Goal: Task Accomplishment & Management: Manage account settings

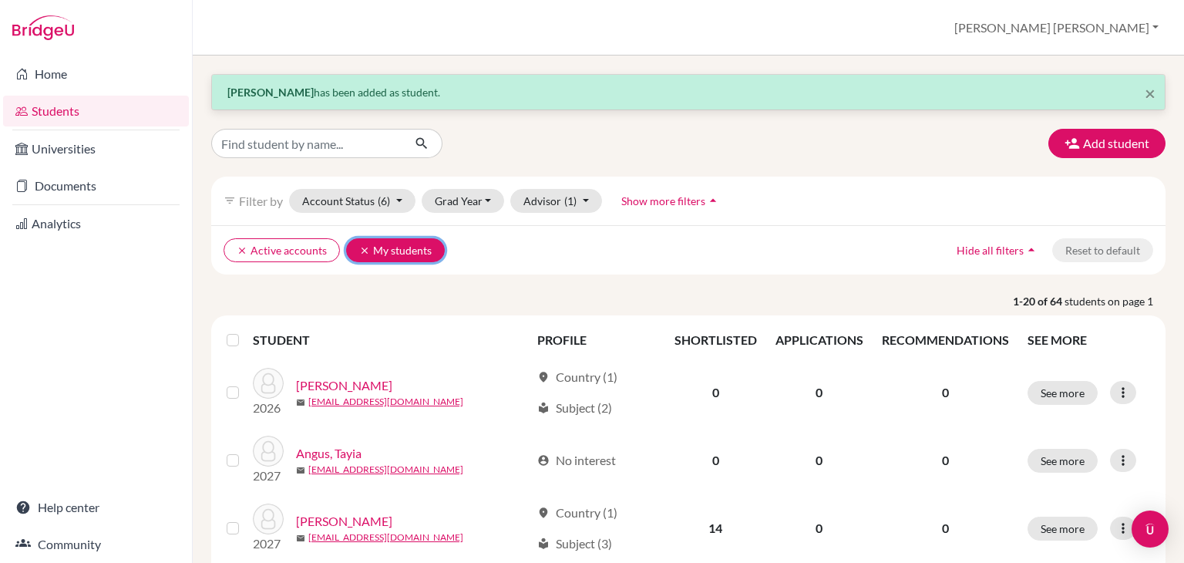
click at [359, 248] on icon "clear" at bounding box center [364, 250] width 11 height 11
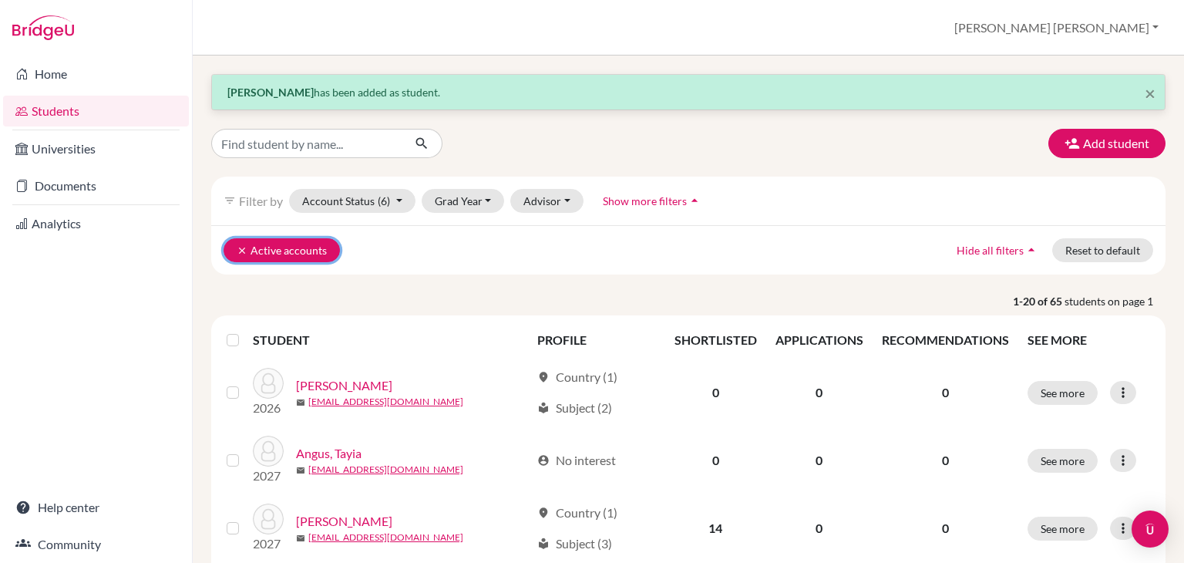
click at [234, 251] on button "clear Active accounts" at bounding box center [282, 250] width 116 height 24
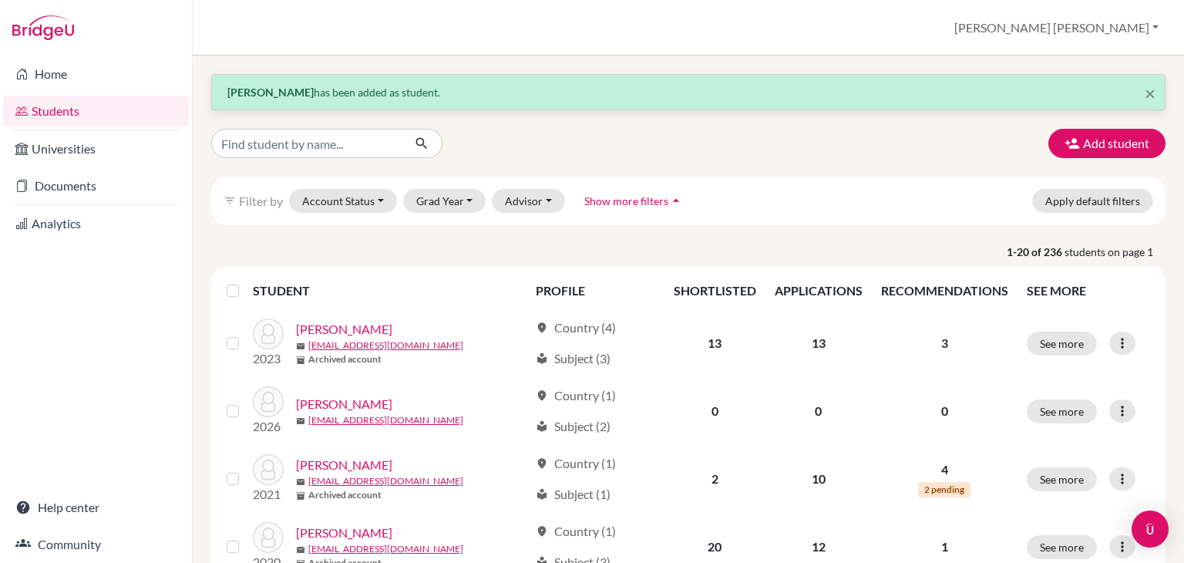
click at [65, 124] on link "Students" at bounding box center [96, 111] width 186 height 31
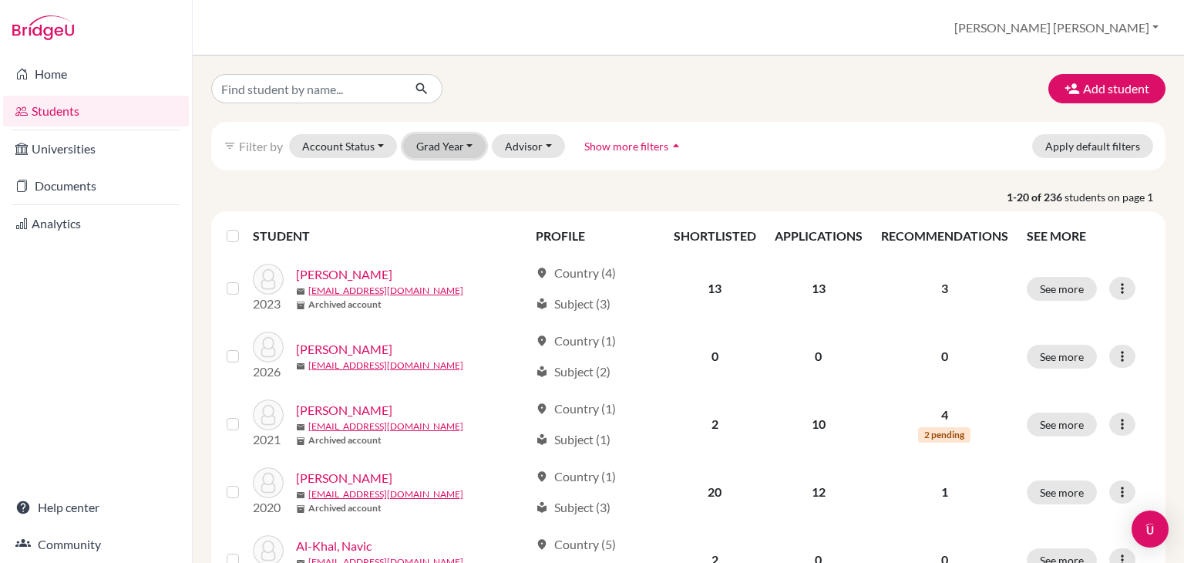
click at [444, 137] on button "Grad Year" at bounding box center [444, 146] width 83 height 24
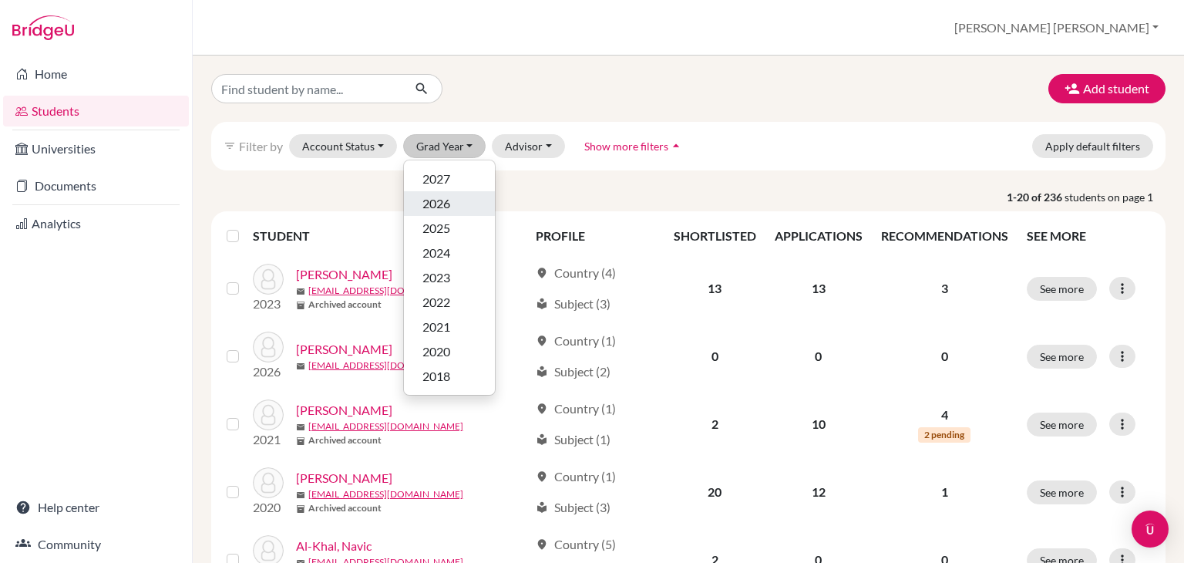
click at [438, 201] on span "2026" at bounding box center [437, 203] width 28 height 19
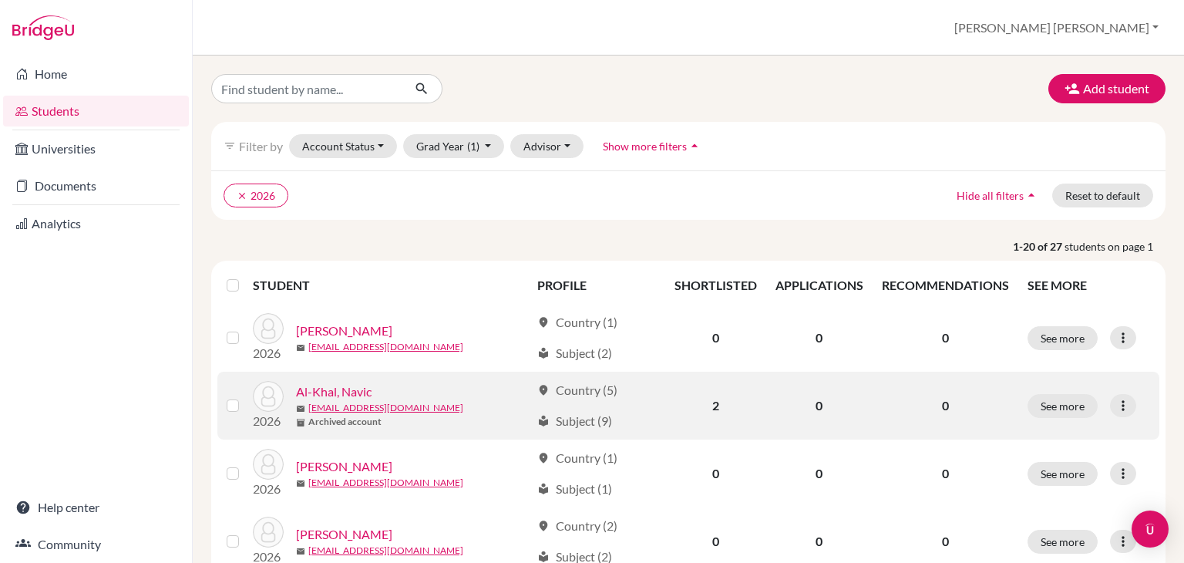
click at [222, 402] on td at bounding box center [234, 406] width 35 height 68
click at [245, 396] on label at bounding box center [245, 396] width 0 height 0
click at [0, 0] on input "checkbox" at bounding box center [0, 0] width 0 height 0
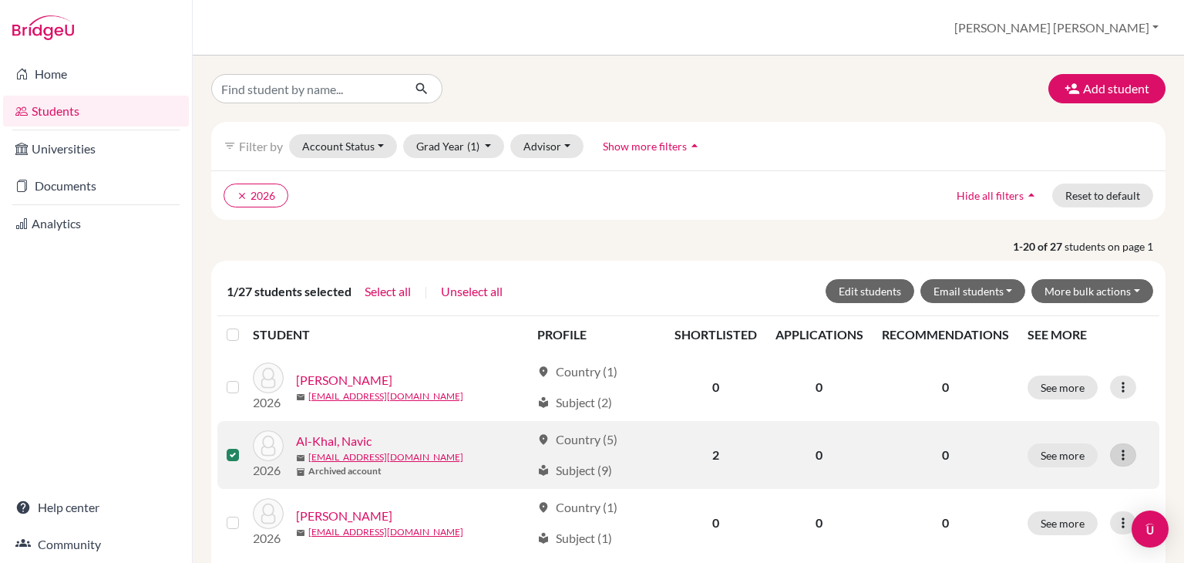
click at [1117, 458] on icon at bounding box center [1123, 454] width 15 height 15
click at [1116, 455] on icon at bounding box center [1123, 454] width 15 height 15
click at [1052, 453] on button "See more" at bounding box center [1063, 455] width 70 height 24
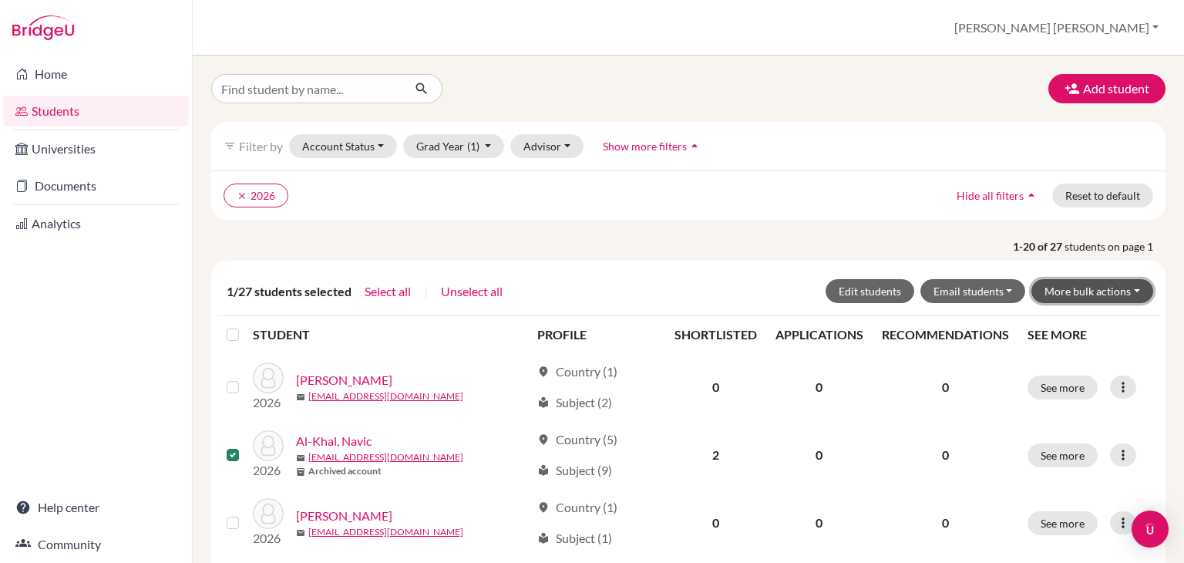
click at [1076, 285] on button "More bulk actions" at bounding box center [1093, 291] width 122 height 24
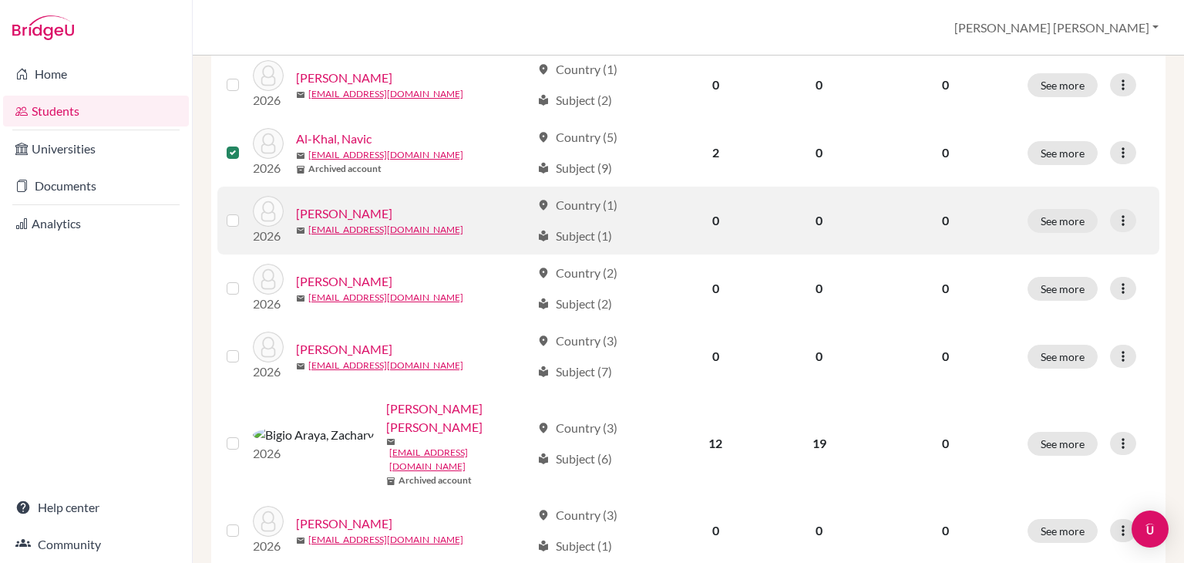
scroll to position [327, 0]
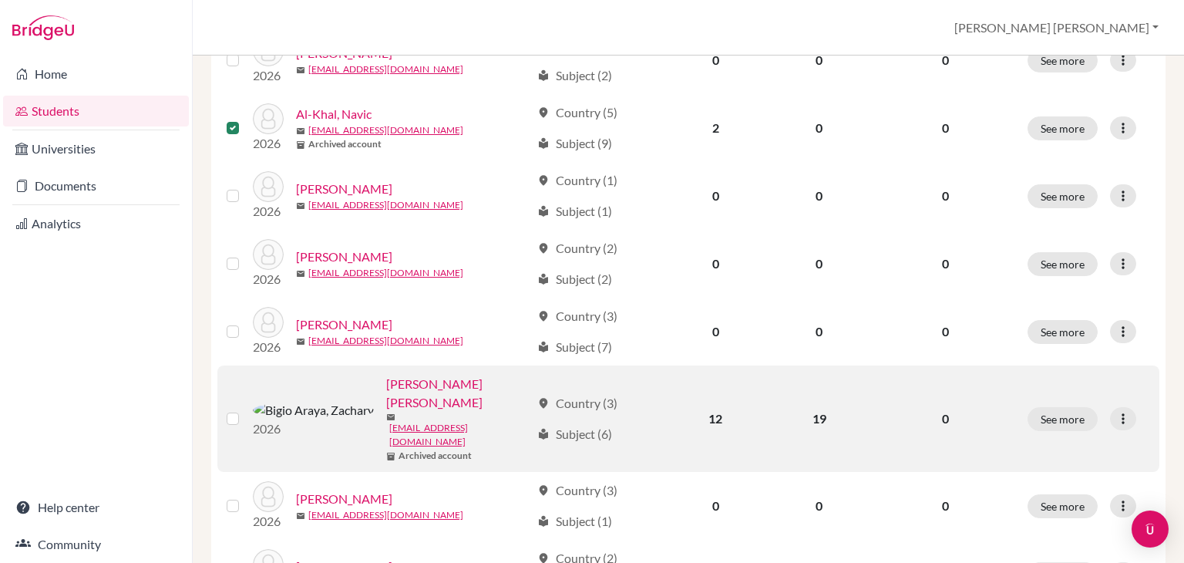
click at [245, 409] on label at bounding box center [245, 409] width 0 height 0
click at [0, 0] on input "checkbox" at bounding box center [0, 0] width 0 height 0
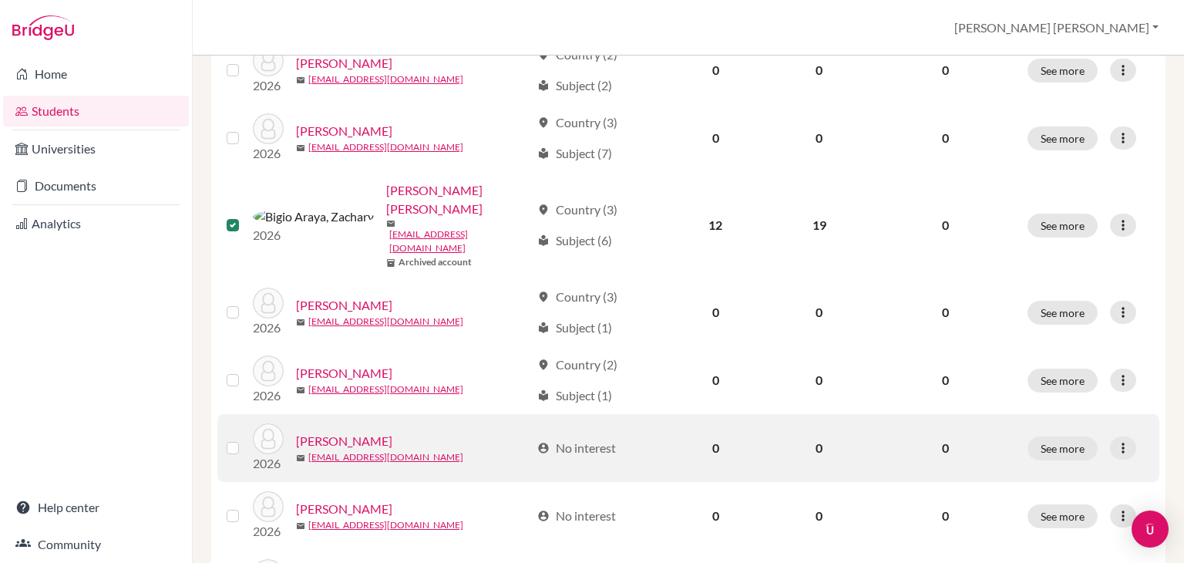
scroll to position [540, 0]
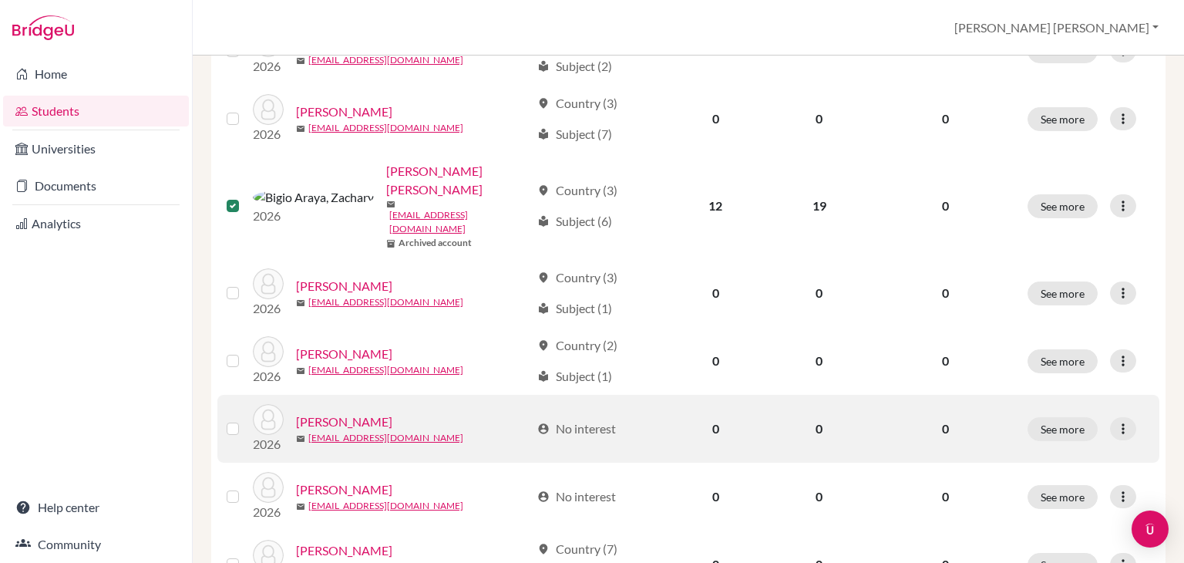
click at [245, 419] on label at bounding box center [245, 419] width 0 height 0
click at [0, 0] on input "checkbox" at bounding box center [0, 0] width 0 height 0
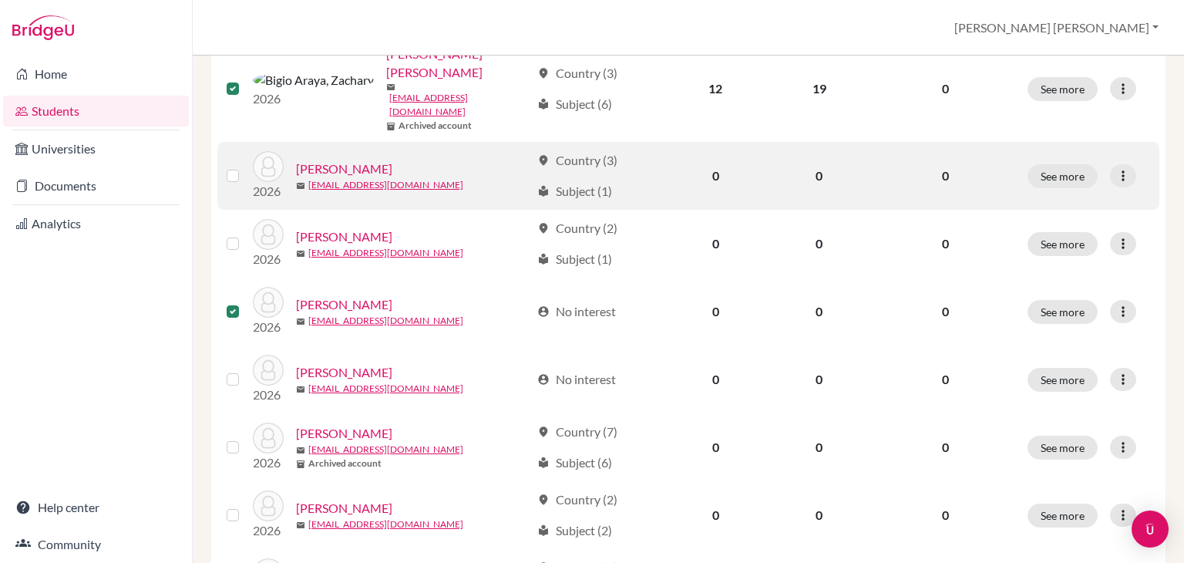
scroll to position [694, 0]
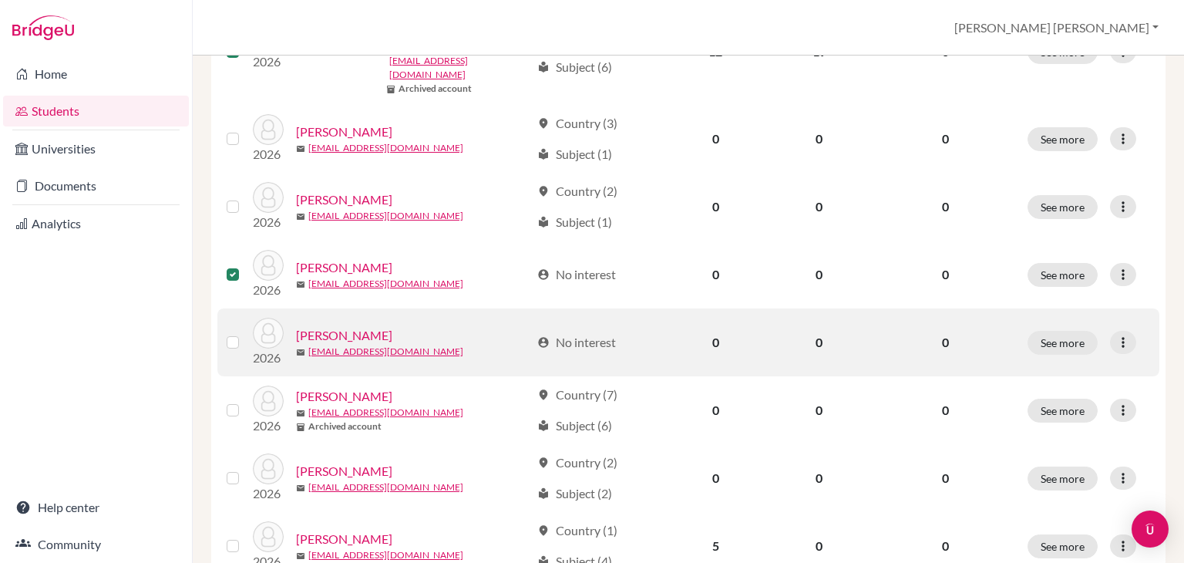
click at [245, 333] on label at bounding box center [245, 333] width 0 height 0
click at [0, 0] on input "checkbox" at bounding box center [0, 0] width 0 height 0
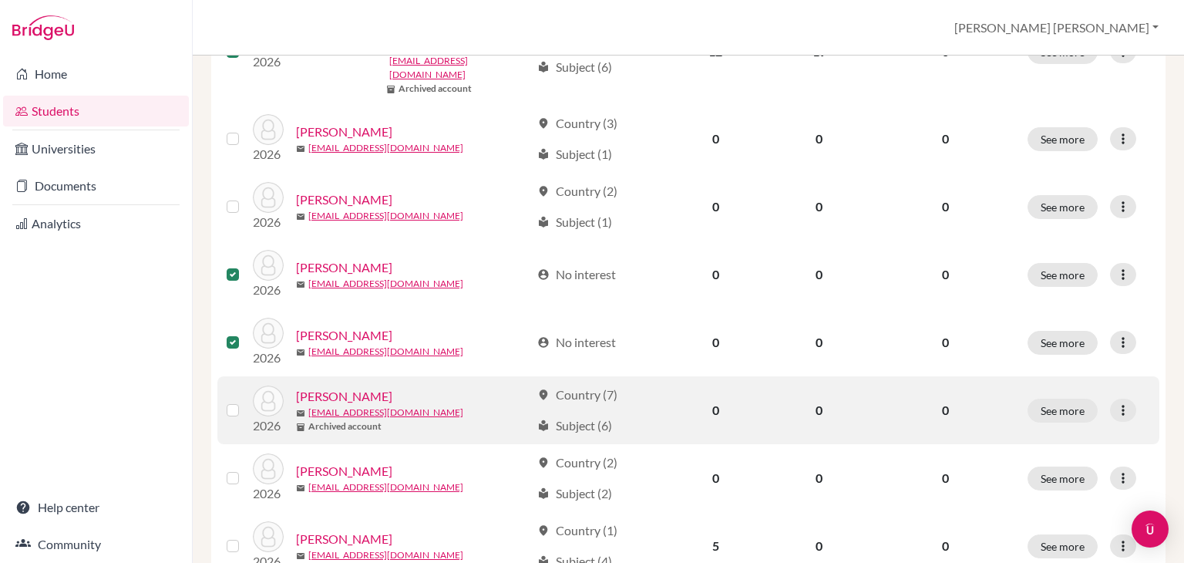
click at [245, 401] on label at bounding box center [245, 401] width 0 height 0
click at [0, 0] on input "checkbox" at bounding box center [0, 0] width 0 height 0
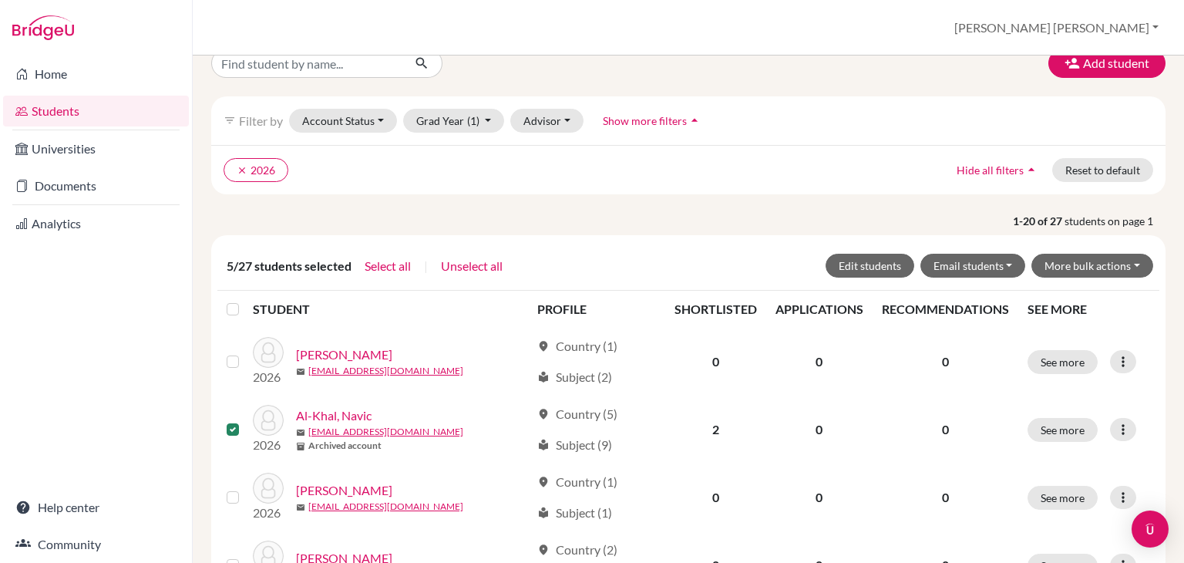
scroll to position [0, 0]
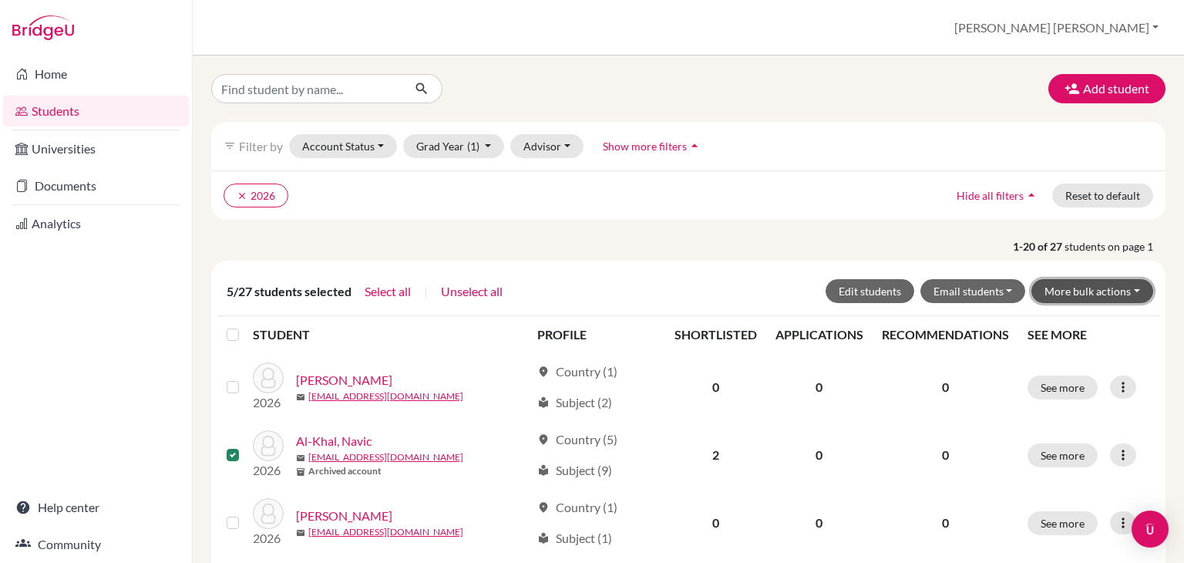
click at [1095, 292] on button "More bulk actions" at bounding box center [1093, 291] width 122 height 24
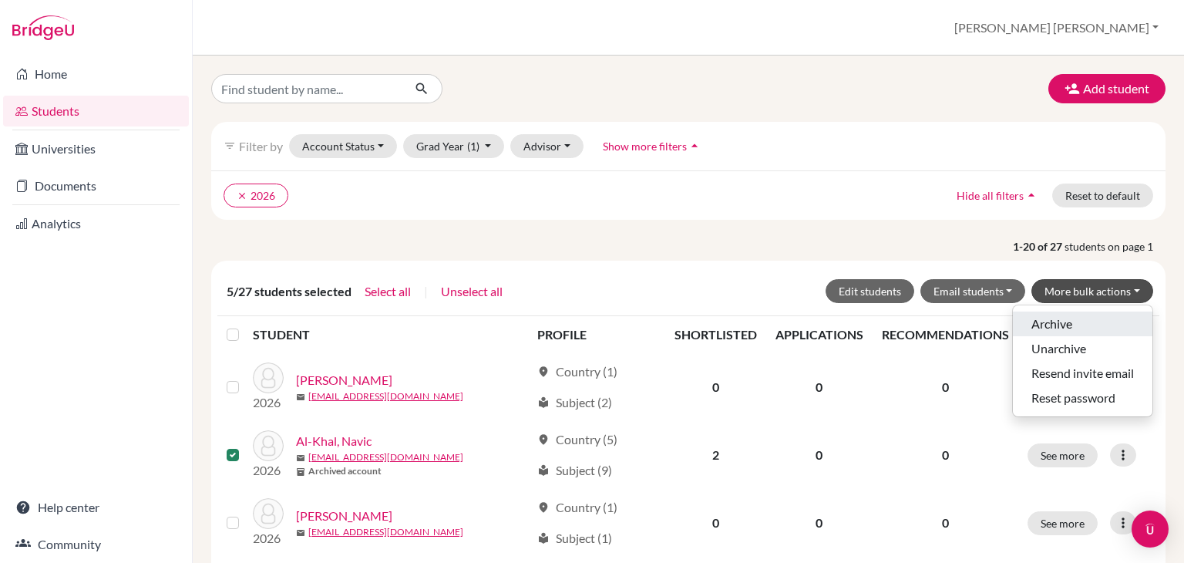
click at [1079, 328] on button "Archive" at bounding box center [1083, 323] width 140 height 25
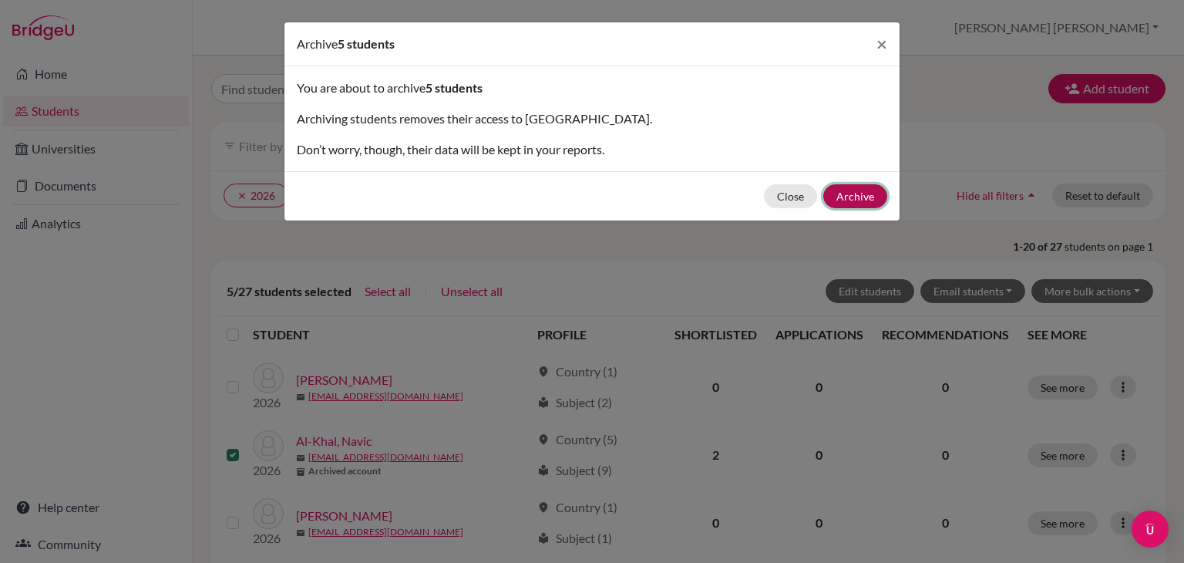
click at [861, 197] on button "Archive" at bounding box center [855, 196] width 64 height 24
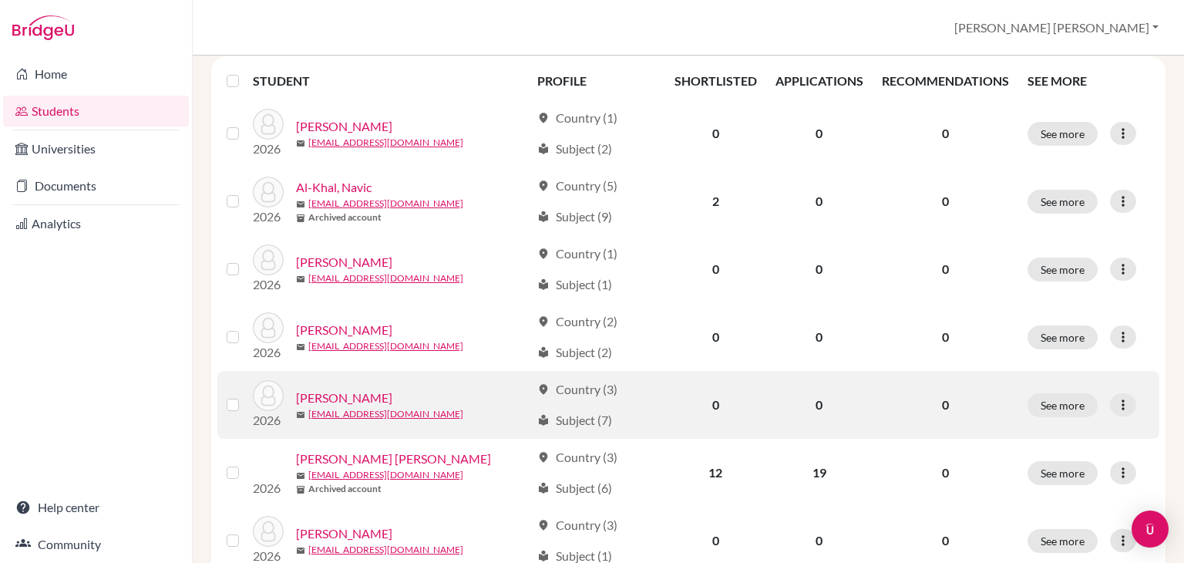
scroll to position [270, 0]
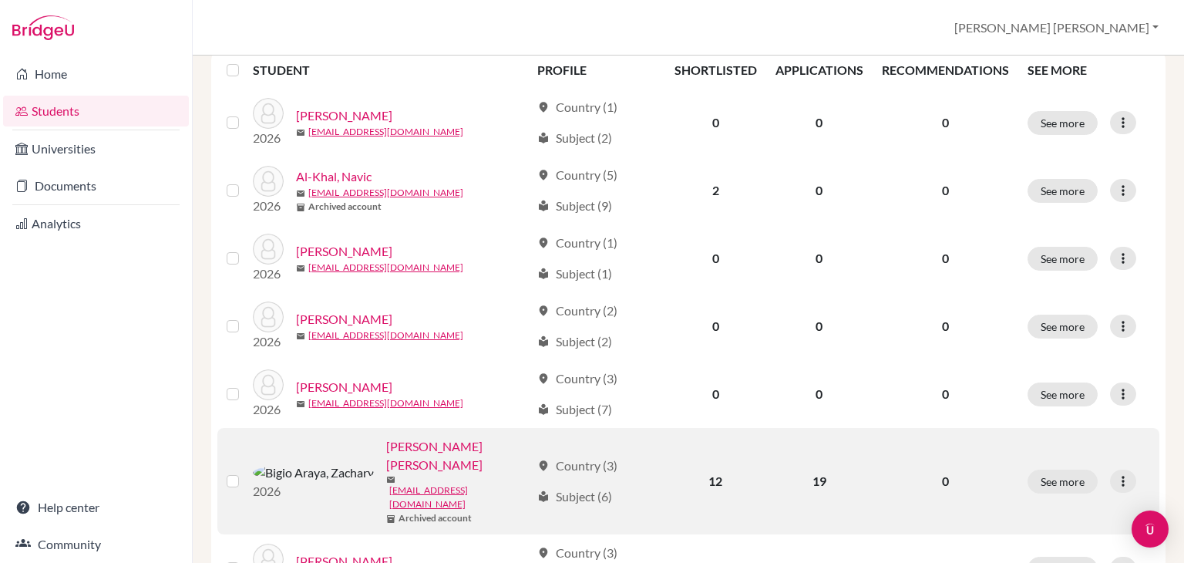
click at [245, 472] on label at bounding box center [245, 472] width 0 height 0
click at [0, 0] on input "checkbox" at bounding box center [0, 0] width 0 height 0
click at [1116, 474] on icon at bounding box center [1123, 481] width 15 height 15
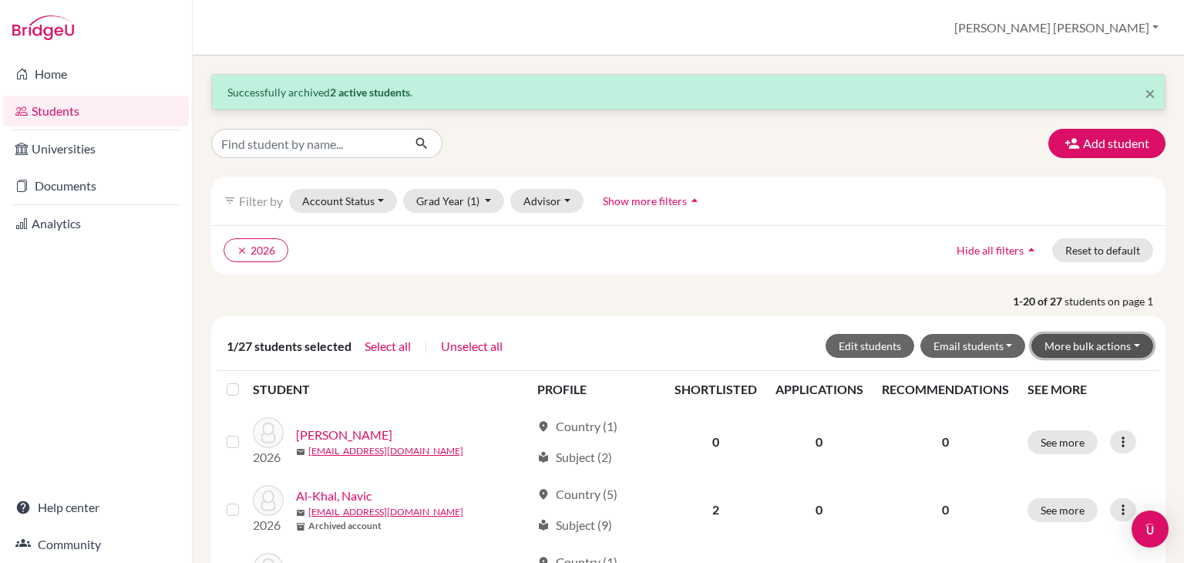
click at [1089, 345] on button "More bulk actions" at bounding box center [1093, 346] width 122 height 24
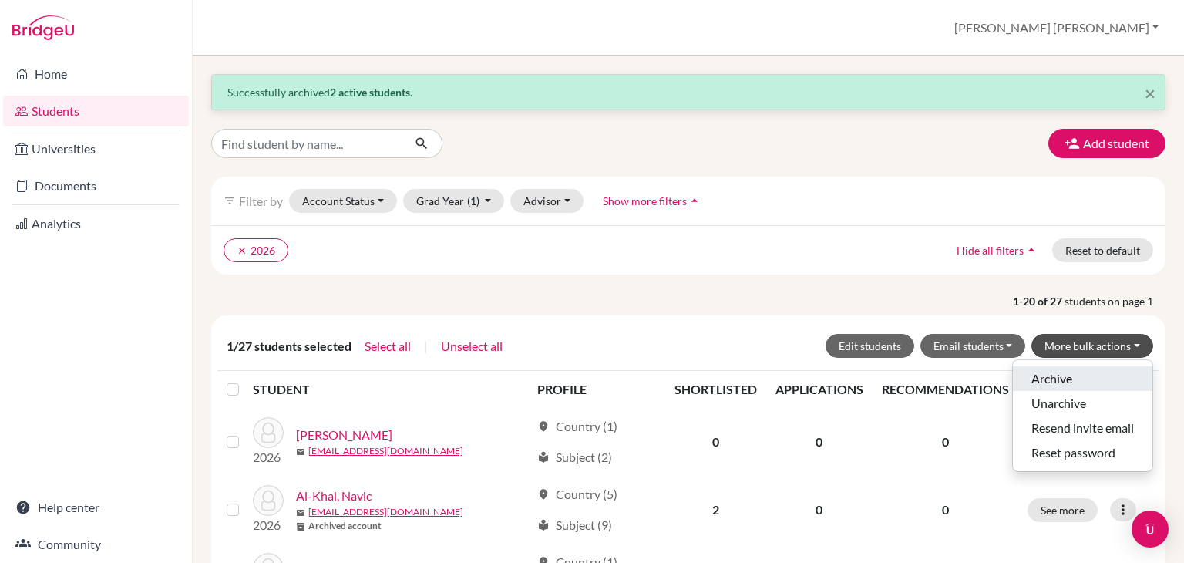
click at [1082, 380] on button "Archive" at bounding box center [1083, 378] width 140 height 25
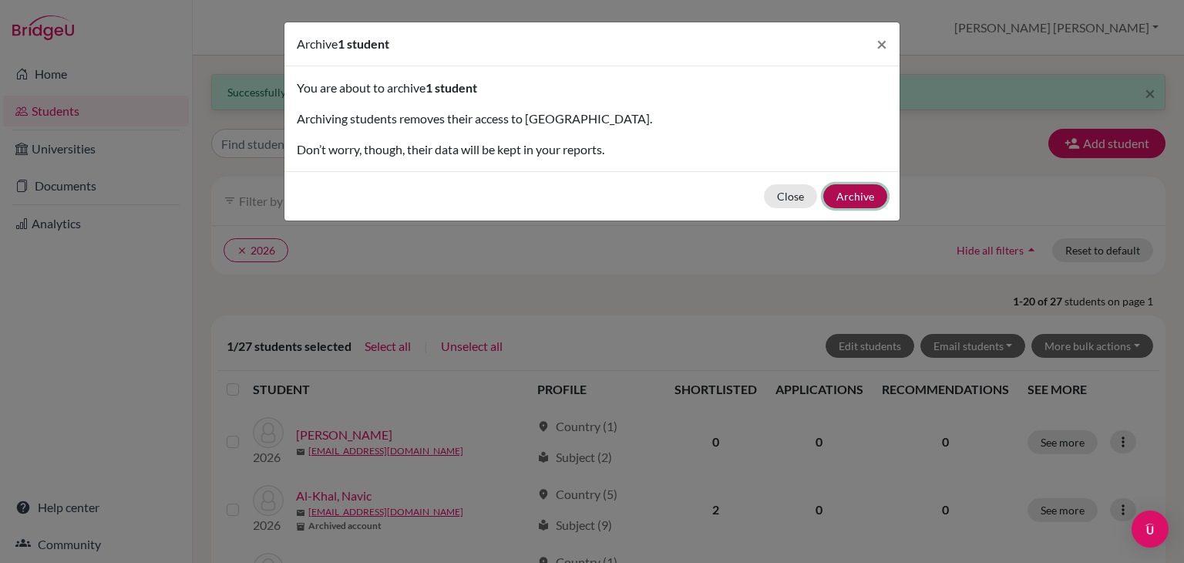
click at [844, 198] on button "Archive" at bounding box center [855, 196] width 64 height 24
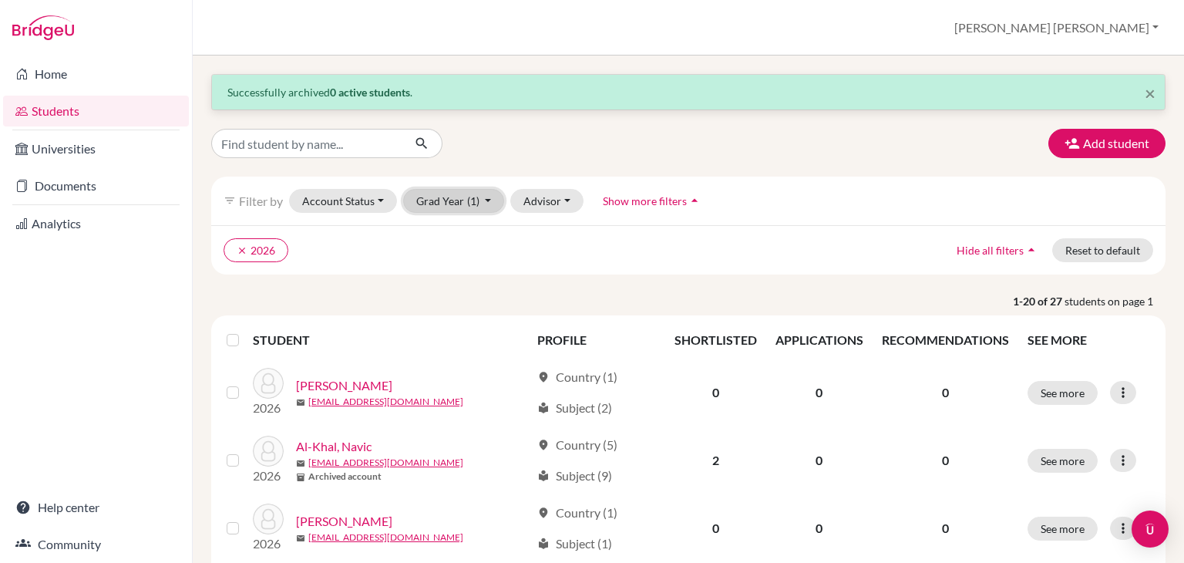
click at [484, 207] on button "Grad Year (1)" at bounding box center [454, 201] width 102 height 24
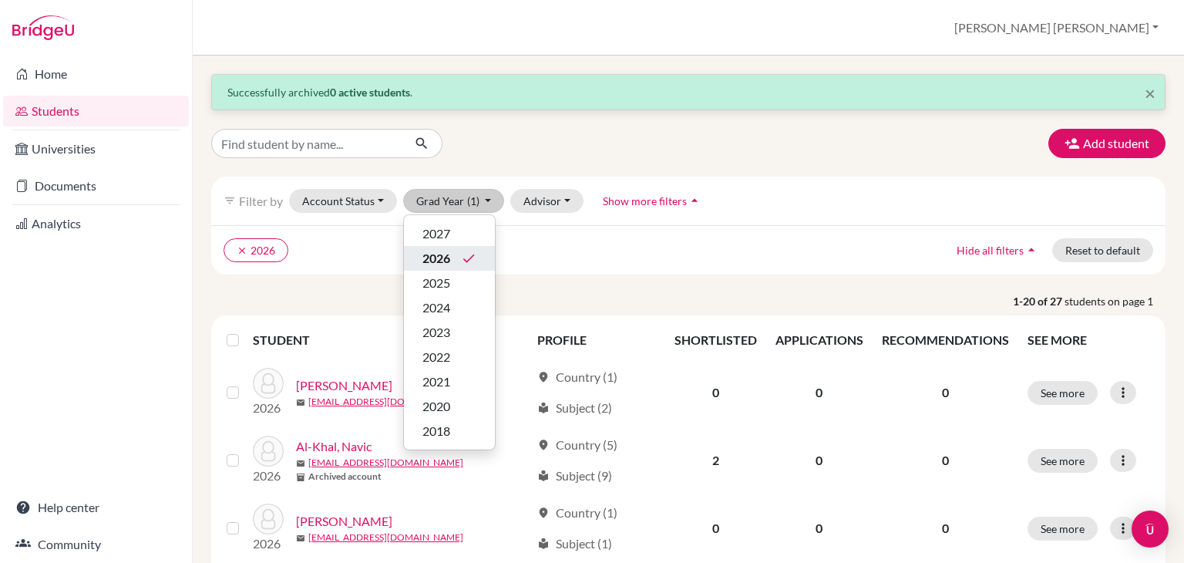
click at [463, 247] on button "2026 done" at bounding box center [449, 258] width 91 height 25
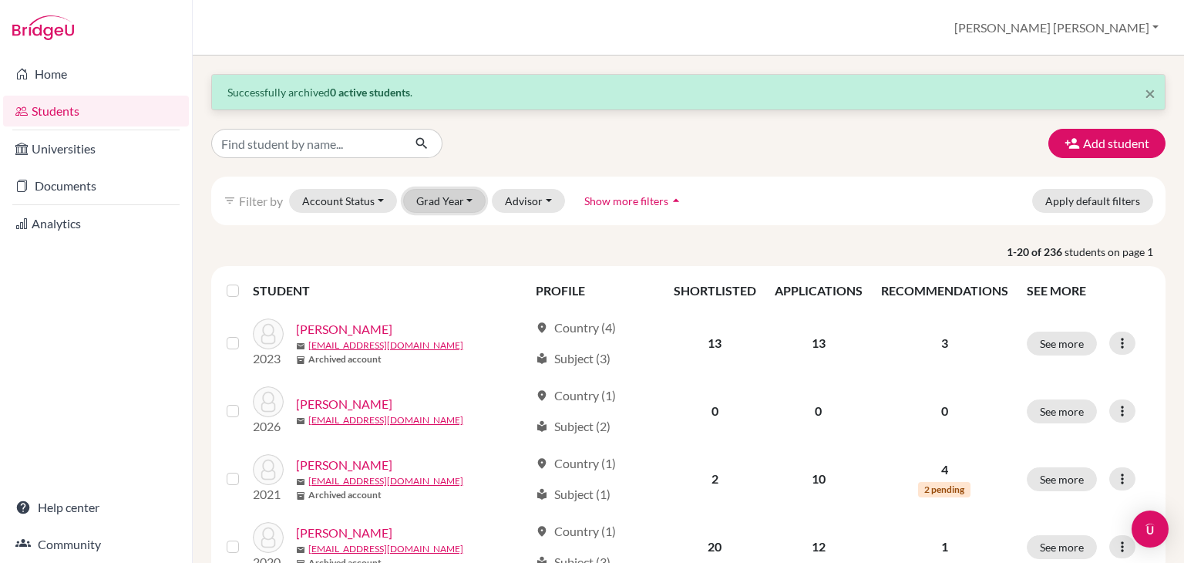
click at [467, 207] on button "Grad Year" at bounding box center [444, 201] width 83 height 24
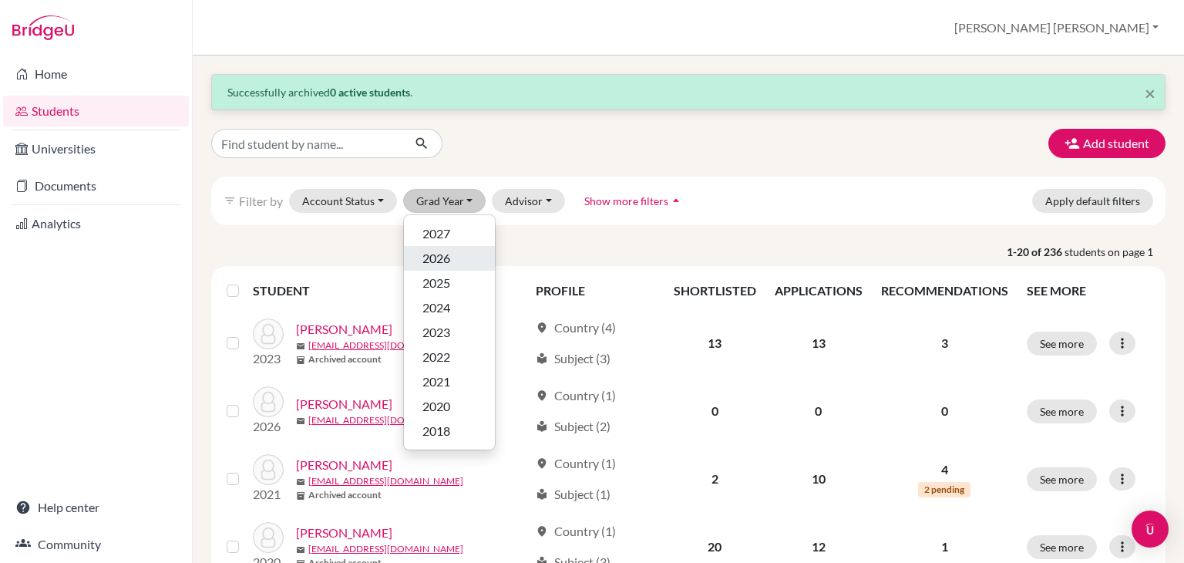
click at [453, 255] on div "2026" at bounding box center [450, 258] width 54 height 19
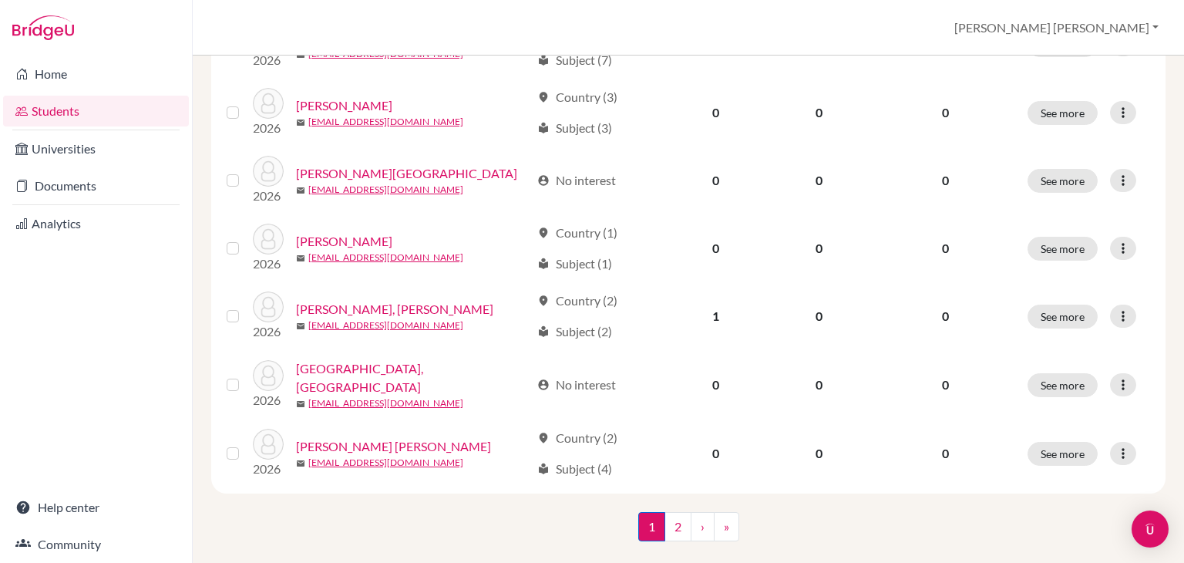
scroll to position [1255, 0]
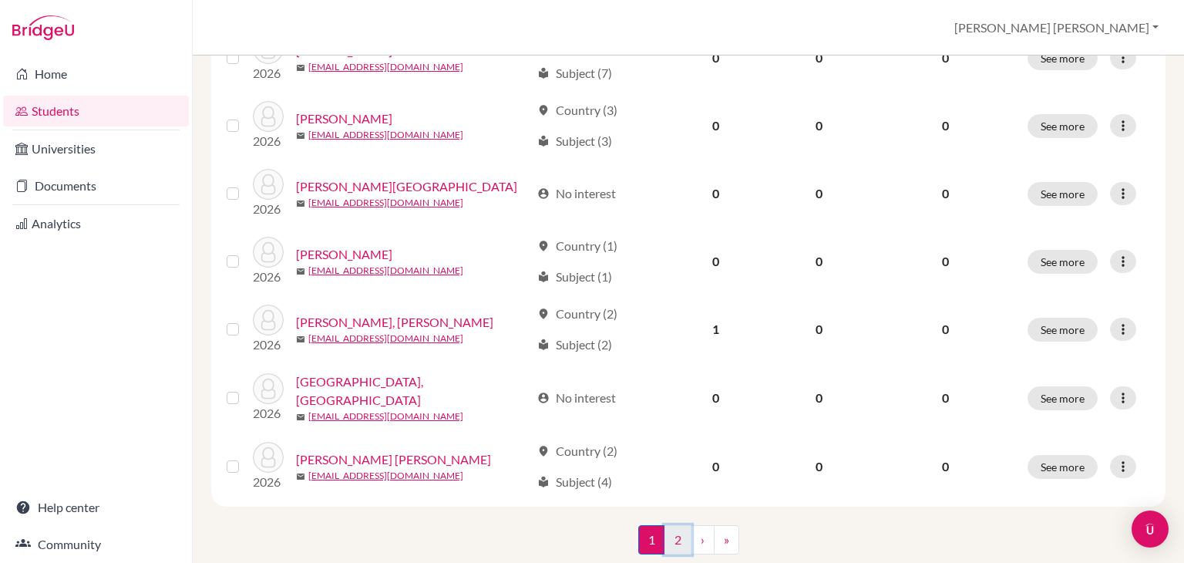
click at [665, 525] on link "2" at bounding box center [678, 539] width 27 height 29
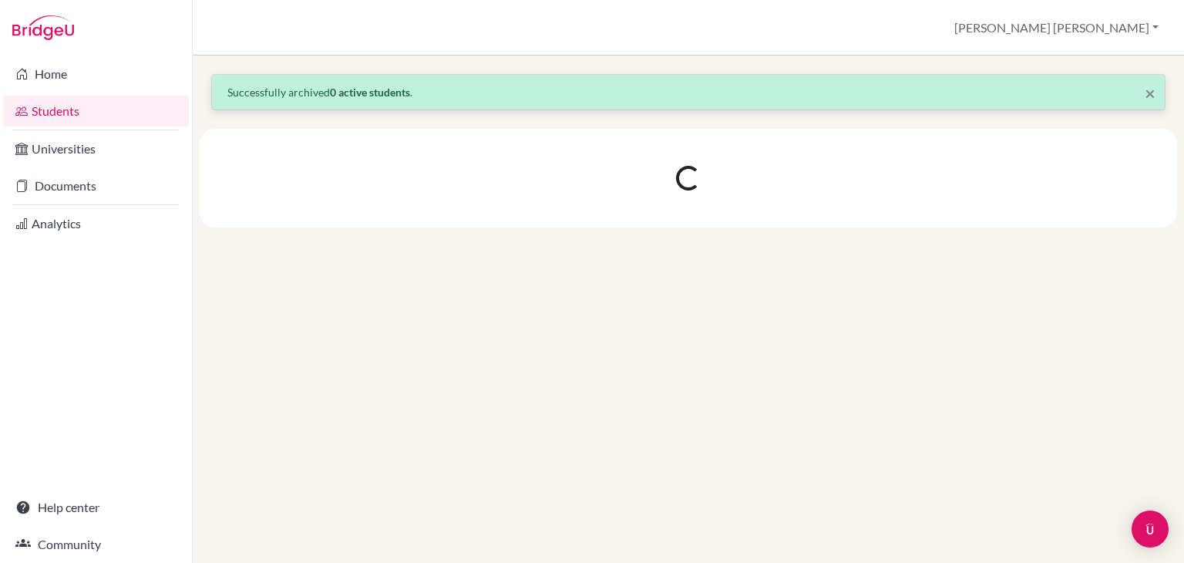
scroll to position [0, 0]
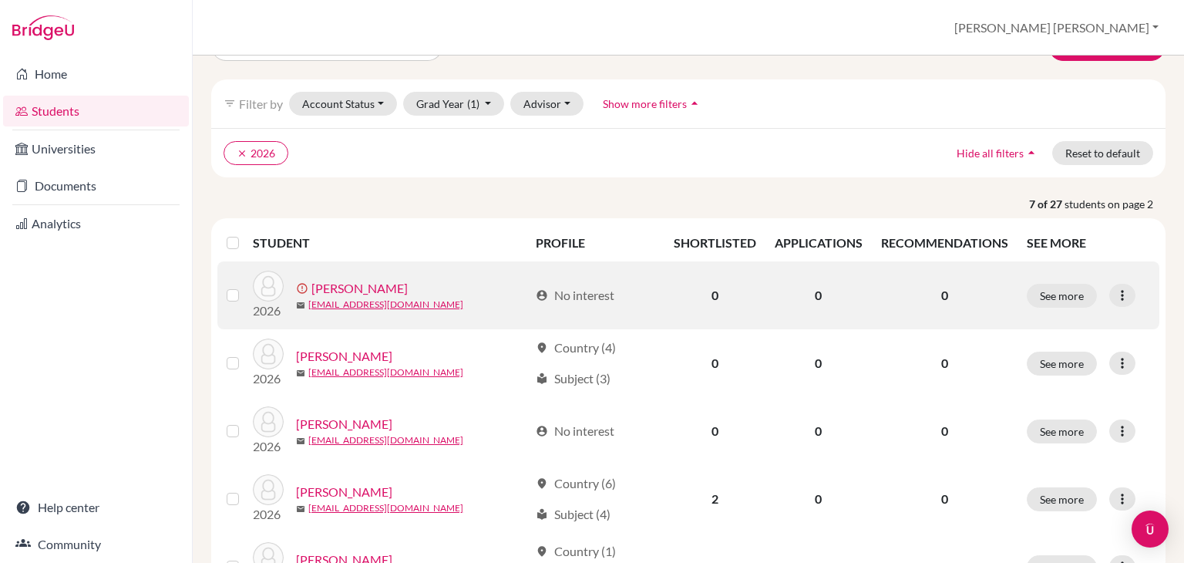
scroll to position [116, 0]
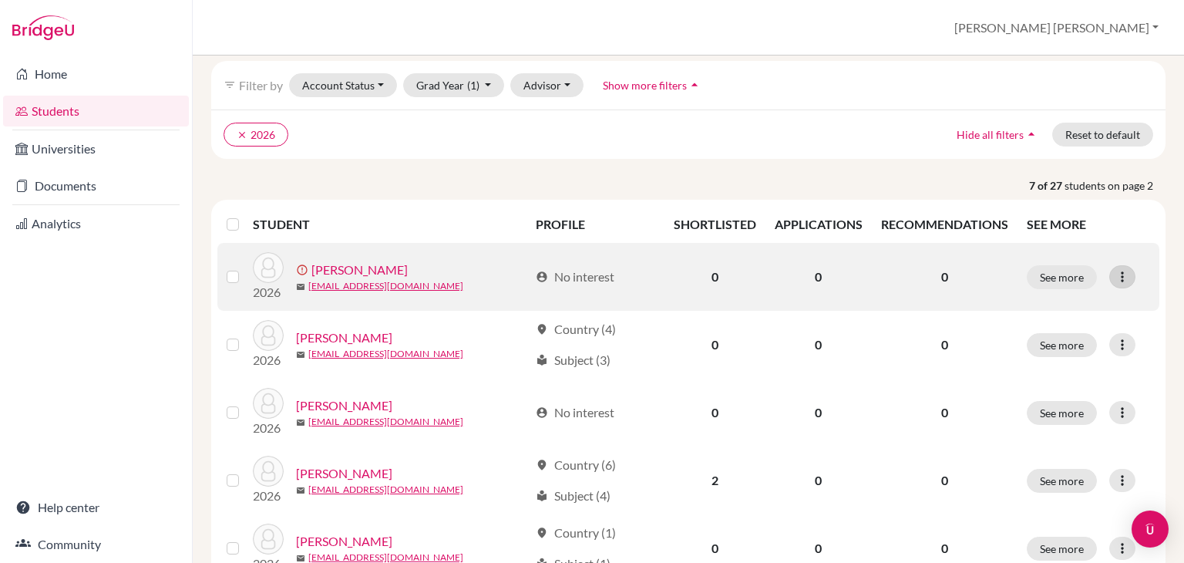
click at [1120, 271] on icon at bounding box center [1122, 276] width 15 height 15
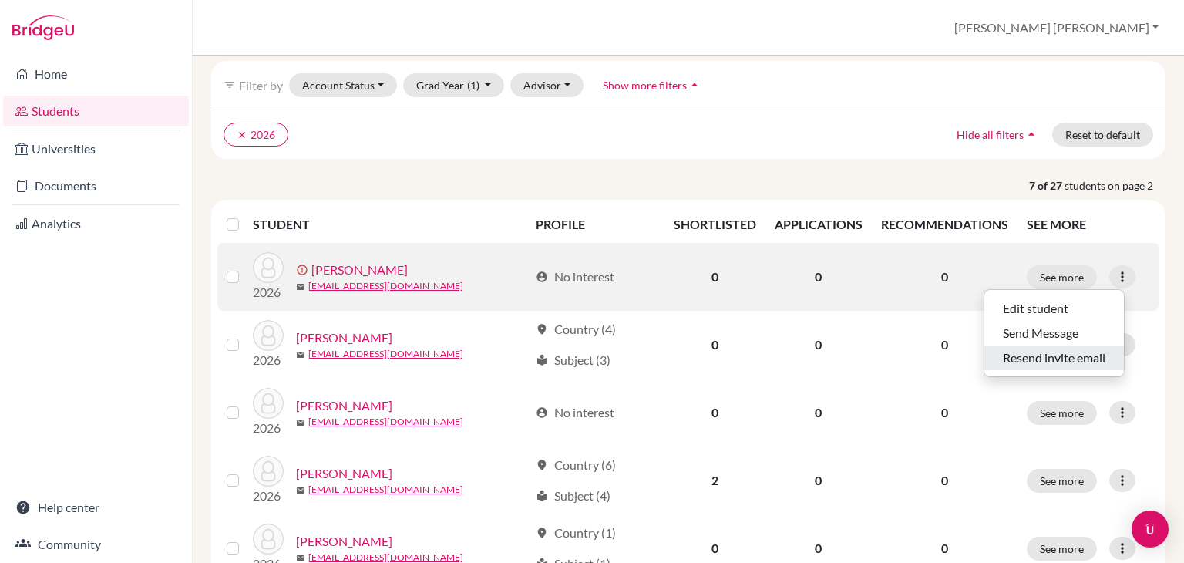
click at [1090, 355] on button "Resend invite email" at bounding box center [1055, 357] width 140 height 25
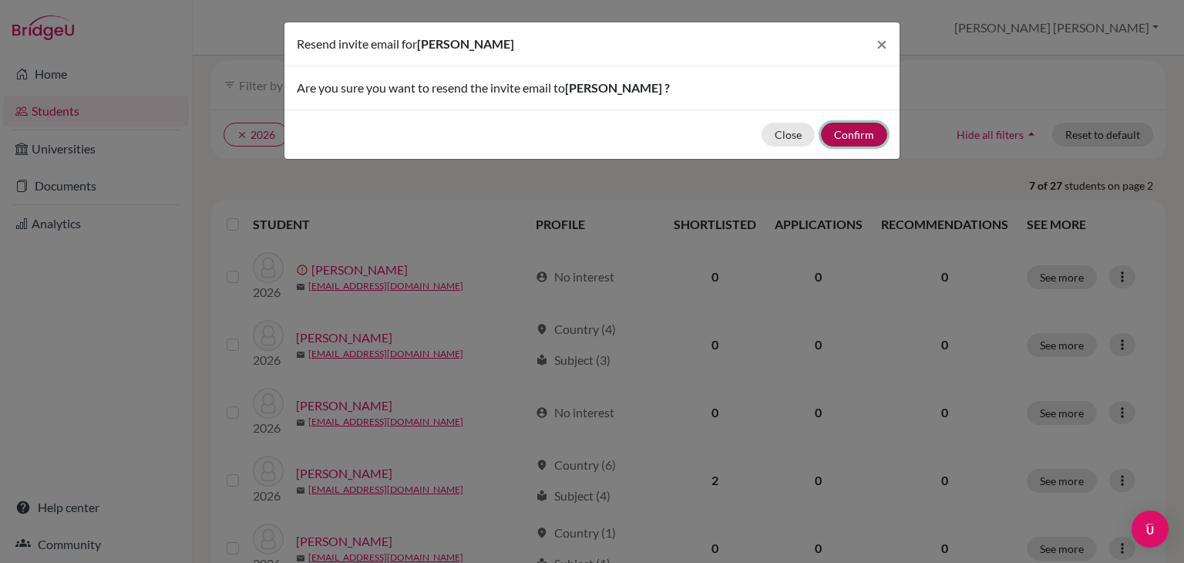
click at [864, 135] on button "Confirm" at bounding box center [854, 135] width 66 height 24
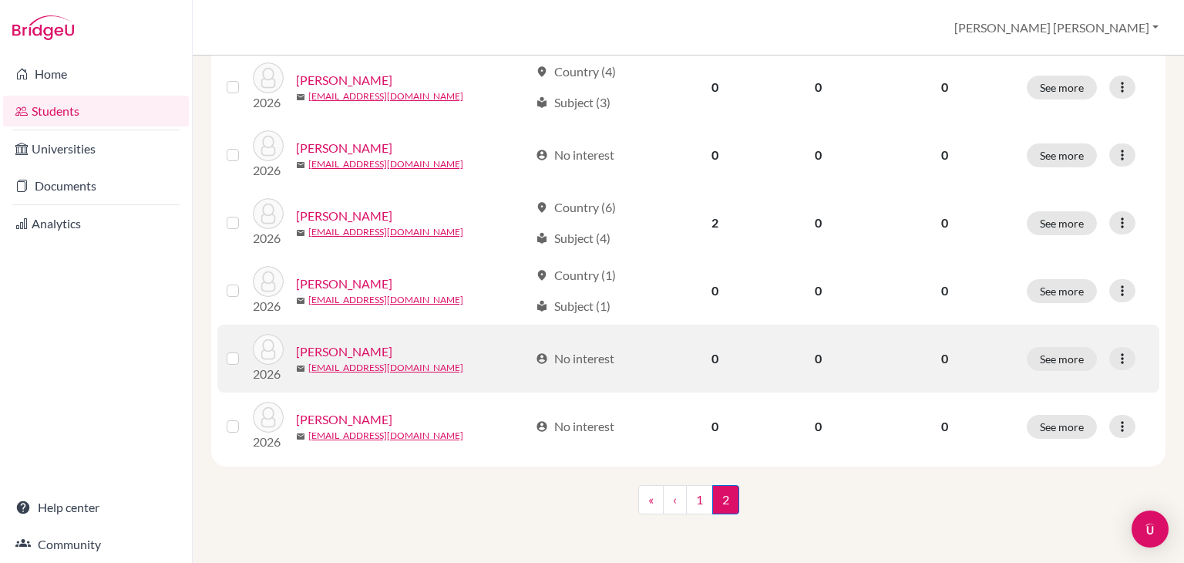
scroll to position [0, 0]
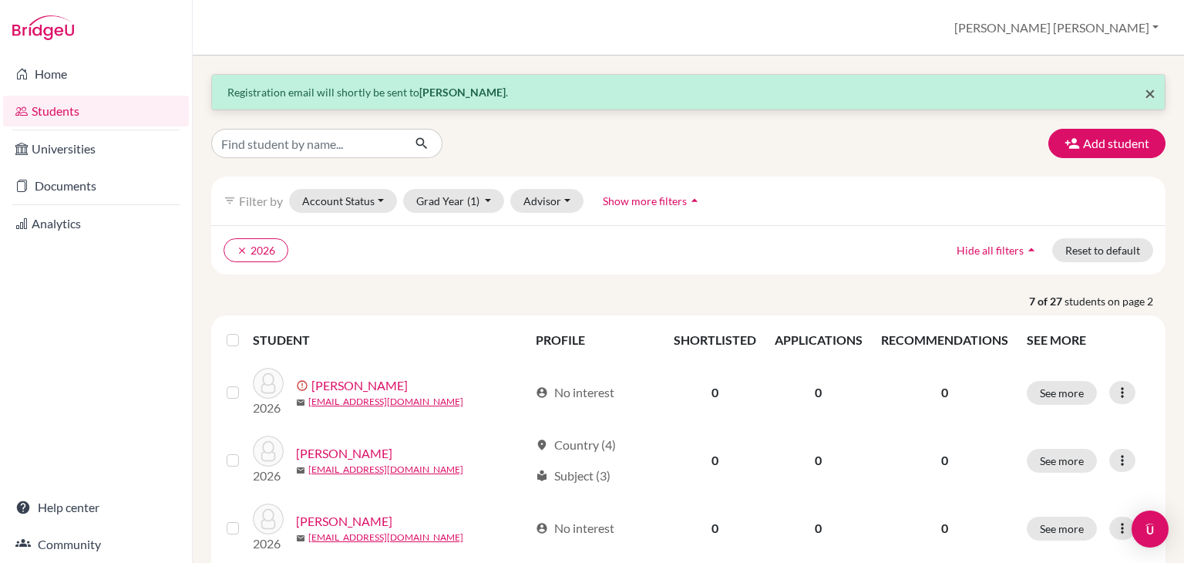
click at [1145, 94] on span "×" at bounding box center [1150, 93] width 11 height 22
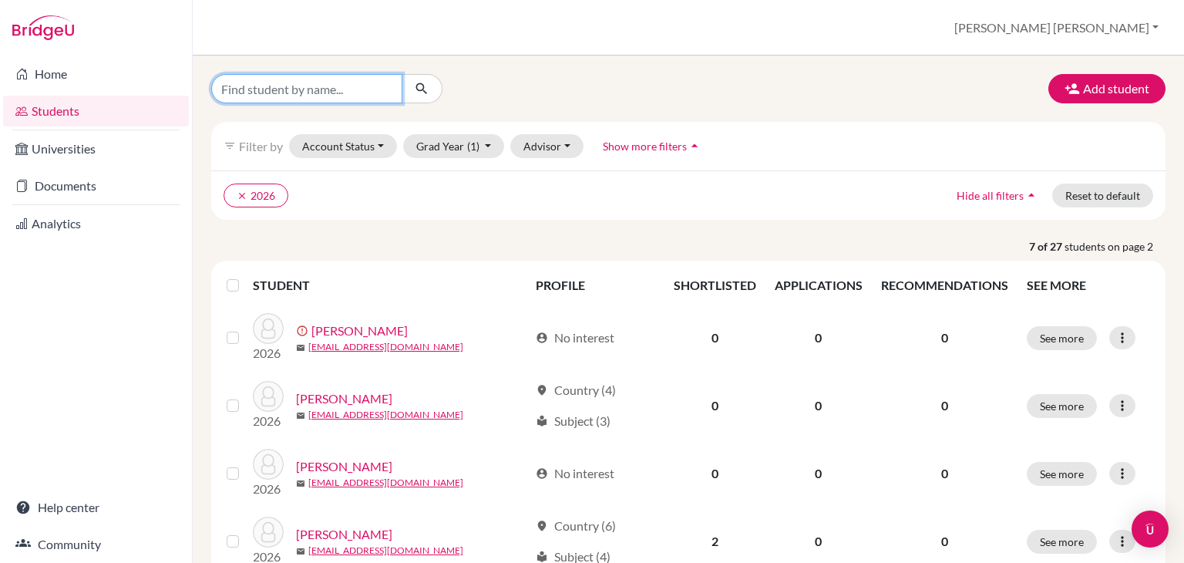
click at [320, 88] on input "Find student by name..." at bounding box center [306, 88] width 191 height 29
type input "ant"
click button "submit" at bounding box center [422, 88] width 41 height 29
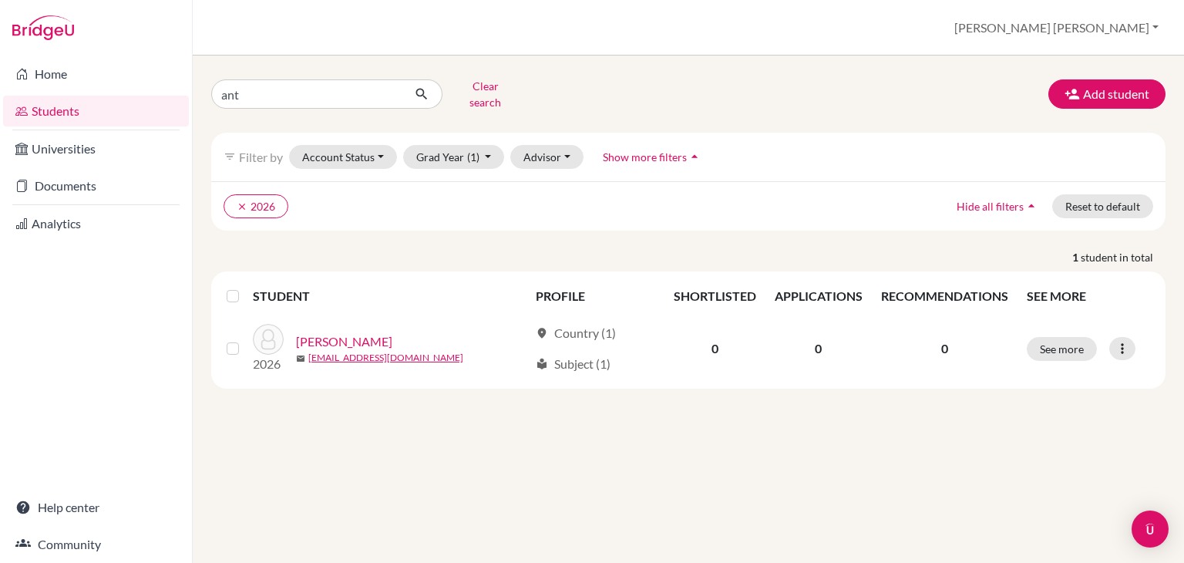
click at [52, 113] on link "Students" at bounding box center [96, 111] width 186 height 31
click at [500, 90] on button "Clear search" at bounding box center [486, 94] width 86 height 40
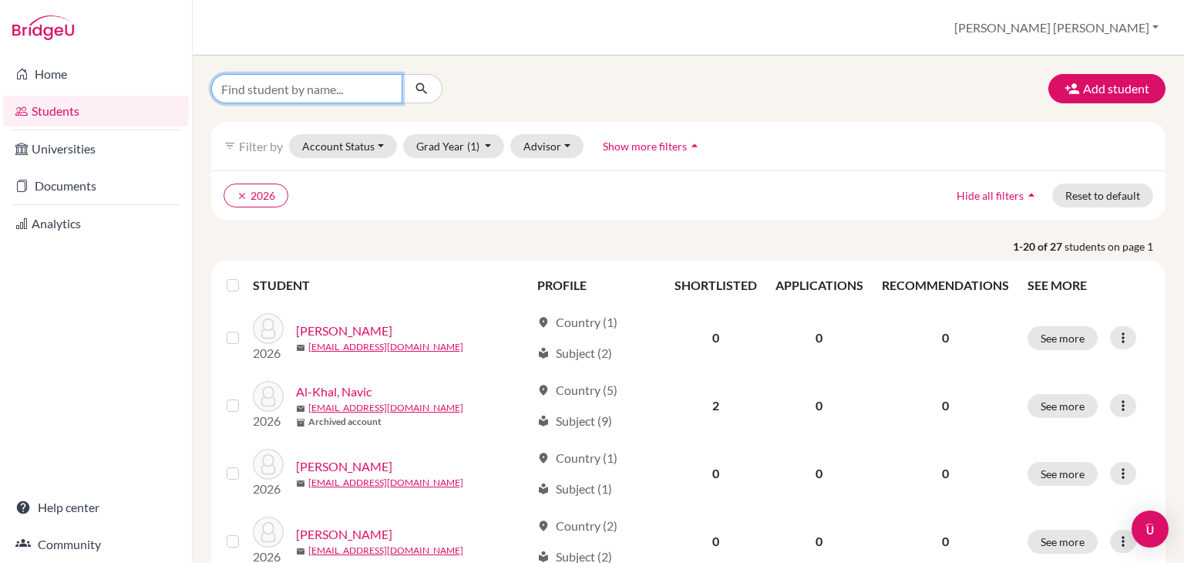
click at [262, 77] on input "Find student by name..." at bounding box center [306, 88] width 191 height 29
type input "val"
click at [463, 131] on div "filter_list Filter by Account Status Active accounts Archived accounts Register…" at bounding box center [688, 146] width 955 height 49
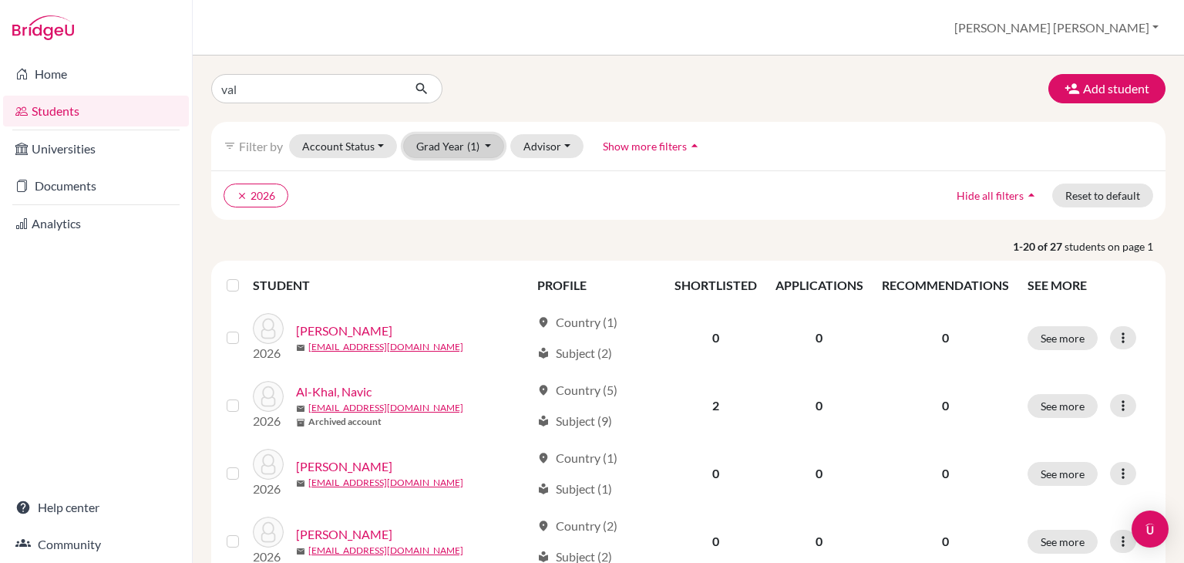
click at [459, 138] on button "Grad Year (1)" at bounding box center [454, 146] width 102 height 24
click at [490, 146] on button "Grad Year (1)" at bounding box center [454, 146] width 102 height 24
click at [63, 120] on link "Students" at bounding box center [96, 111] width 186 height 31
click at [247, 187] on button "clear 2026" at bounding box center [256, 196] width 65 height 24
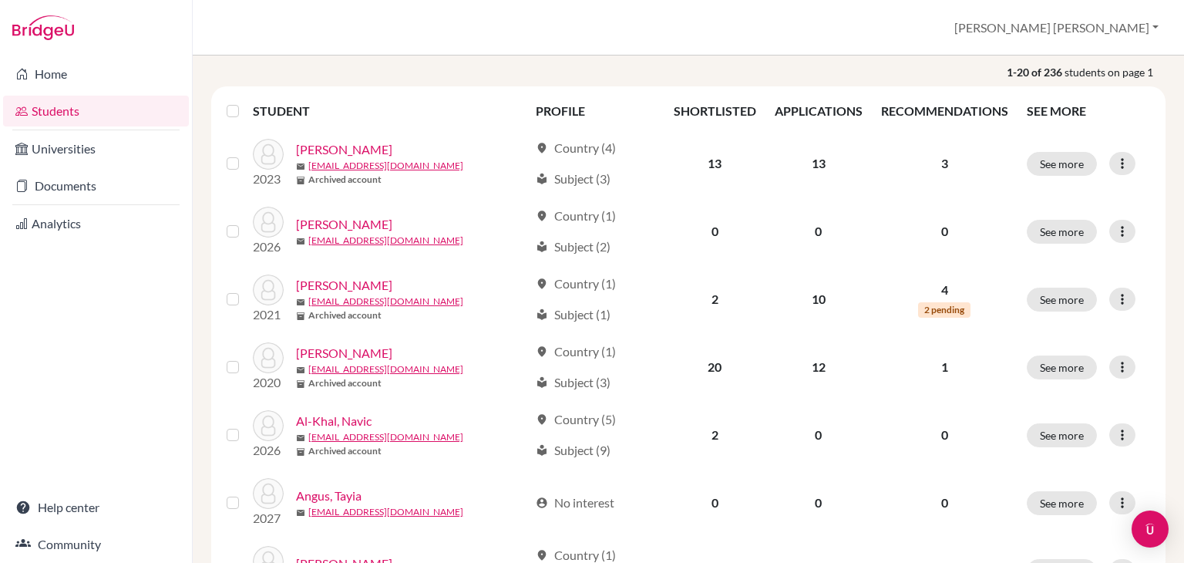
scroll to position [135, 0]
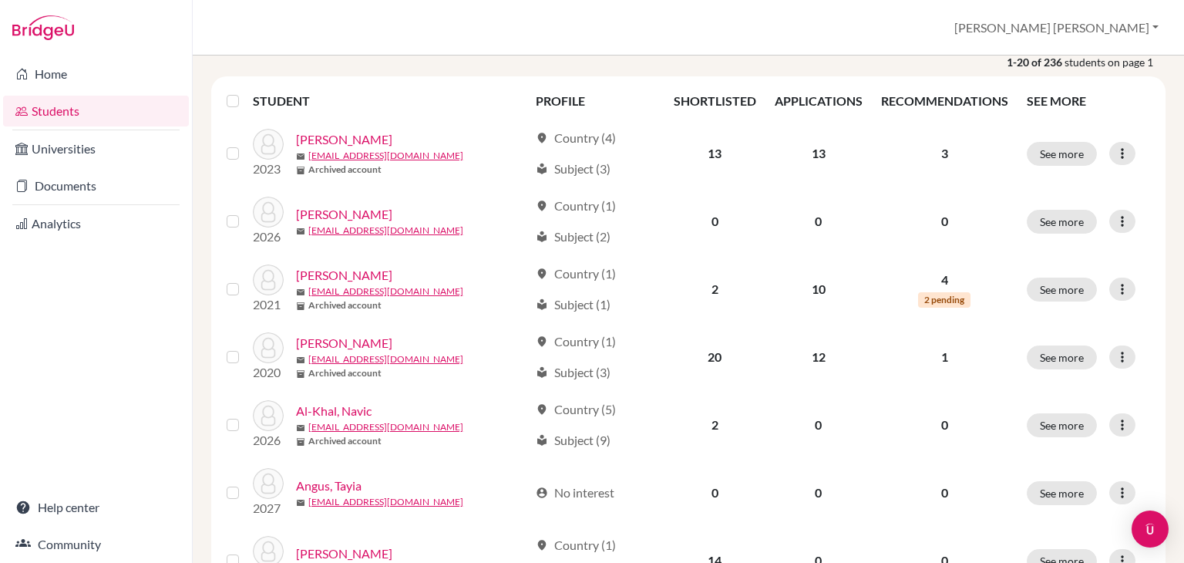
click at [63, 109] on link "Students" at bounding box center [96, 111] width 186 height 31
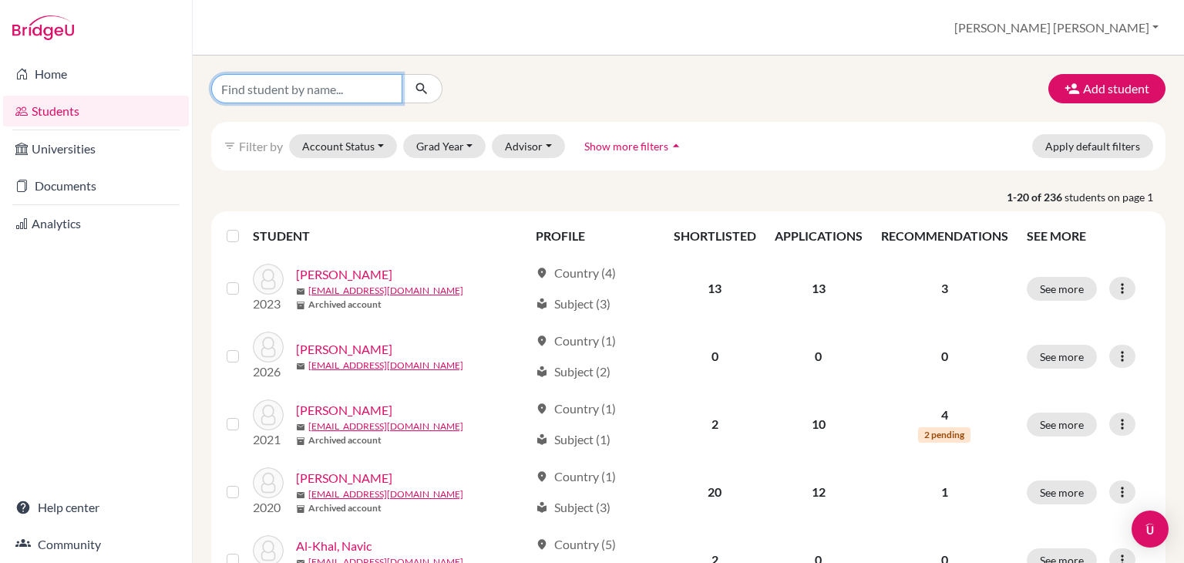
click at [337, 95] on input "Find student by name..." at bounding box center [306, 88] width 191 height 29
click at [84, 112] on link "Students" at bounding box center [96, 111] width 186 height 31
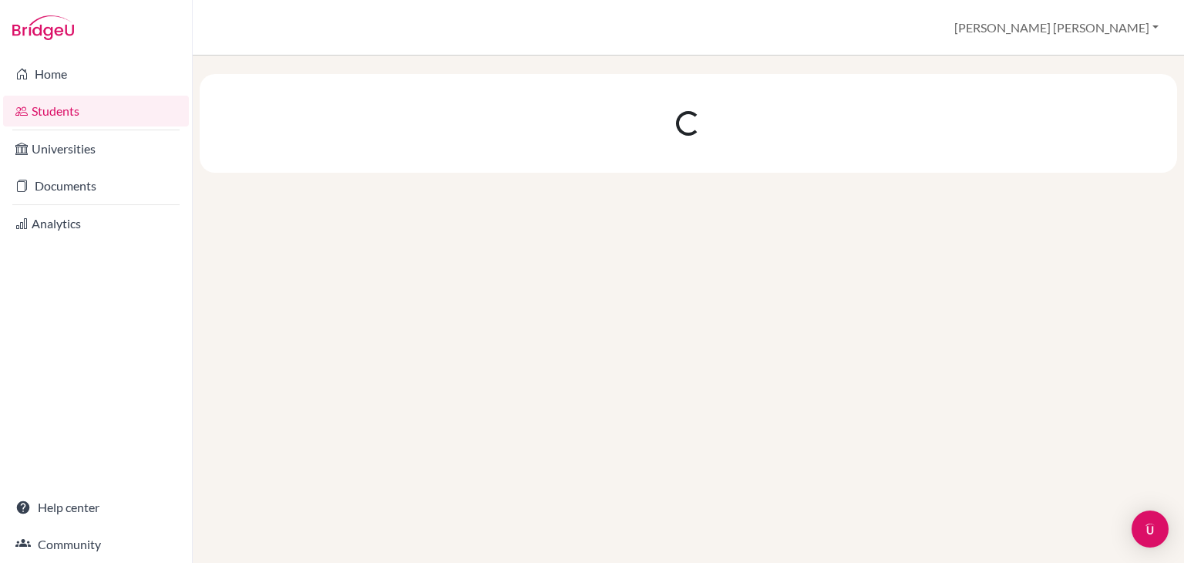
click at [255, 60] on div at bounding box center [689, 309] width 992 height 507
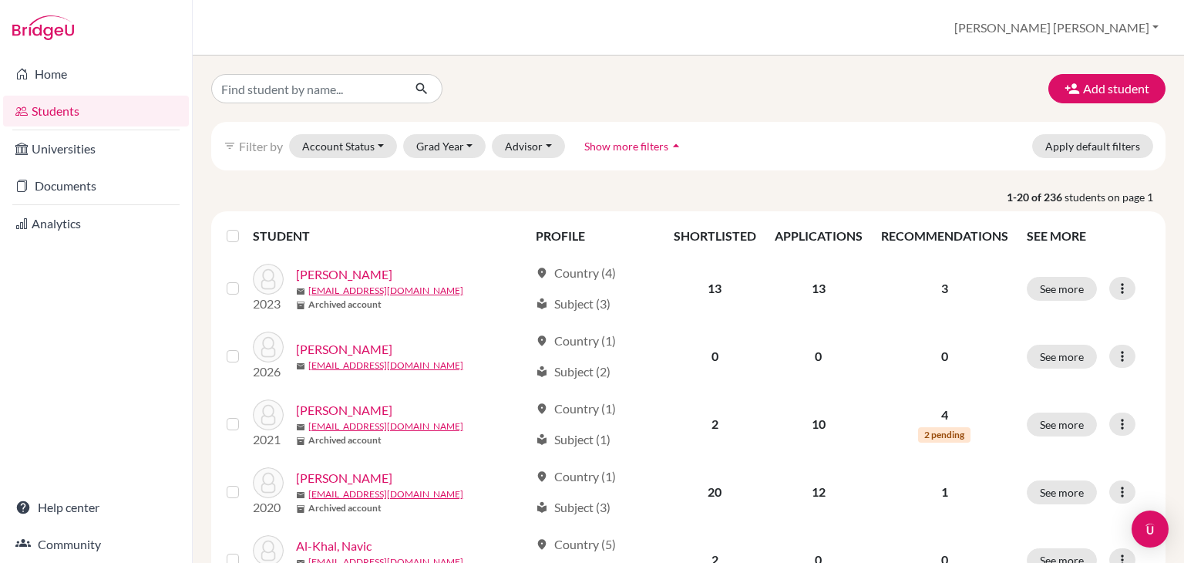
click at [315, 70] on div "Add student filter_list Filter by Account Status Active accounts Archived accou…" at bounding box center [689, 309] width 992 height 507
click at [311, 103] on input "Find student by name..." at bounding box center [306, 88] width 191 height 29
type input "[PERSON_NAME]"
click button "submit" at bounding box center [422, 88] width 41 height 29
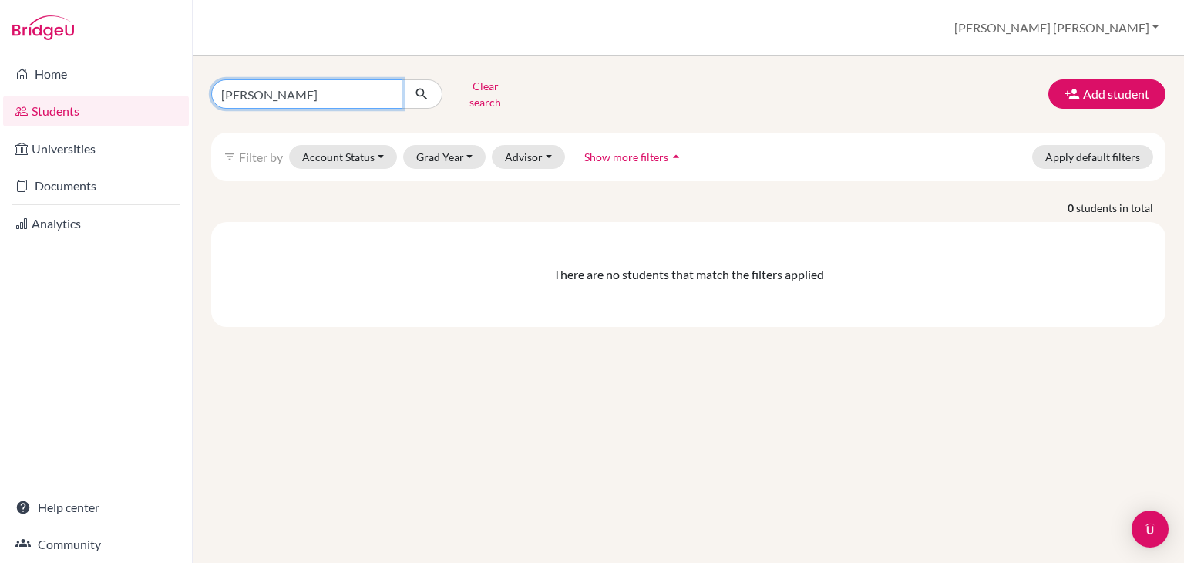
click at [384, 93] on input "[PERSON_NAME]" at bounding box center [306, 93] width 191 height 29
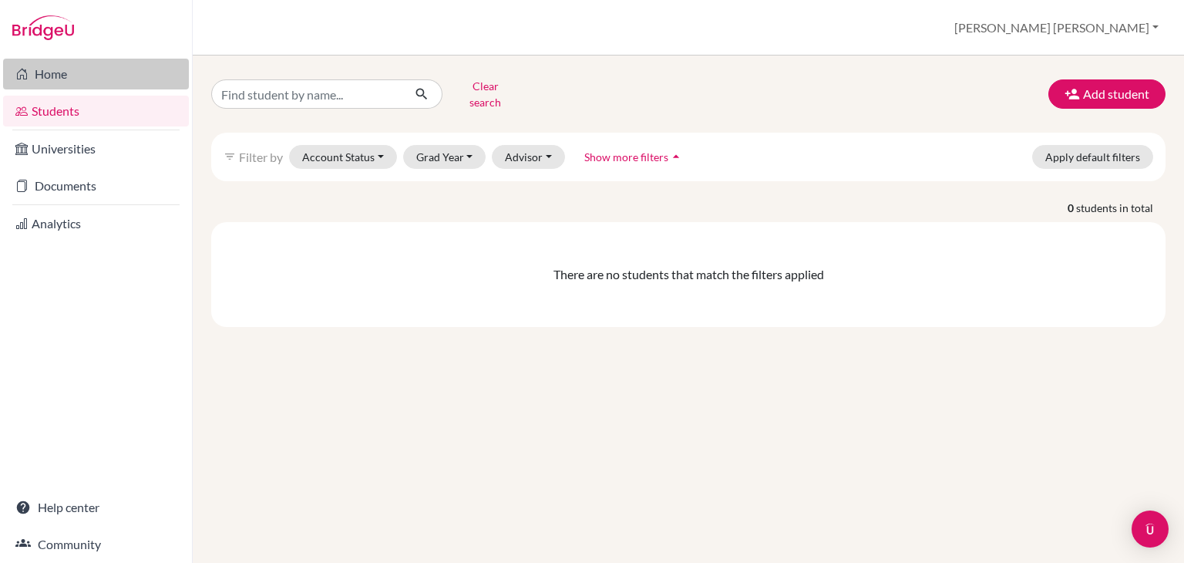
click at [47, 70] on link "Home" at bounding box center [96, 74] width 186 height 31
